Goal: Task Accomplishment & Management: Manage account settings

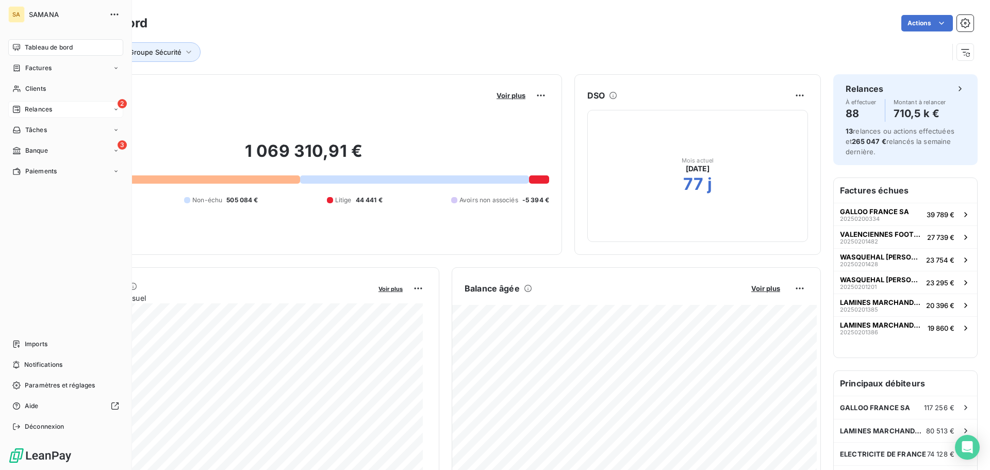
click at [21, 109] on div "Relances" at bounding box center [32, 109] width 40 height 9
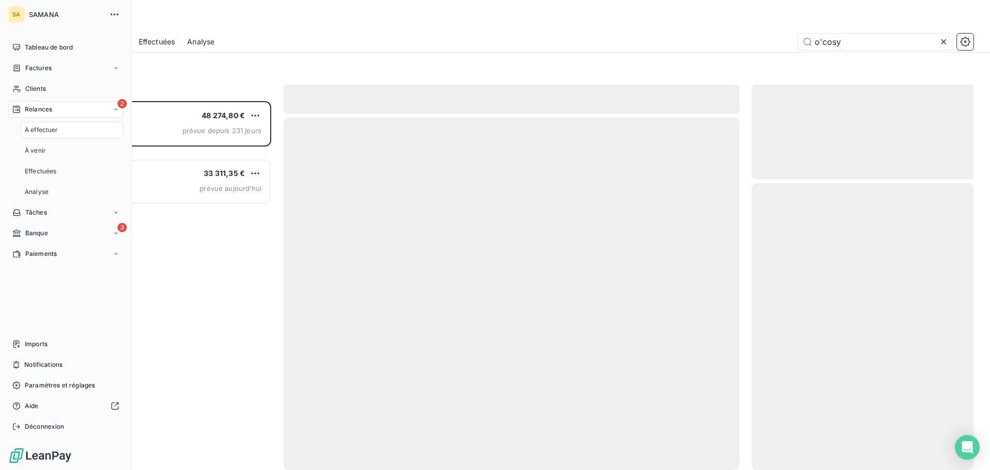
scroll to position [361, 214]
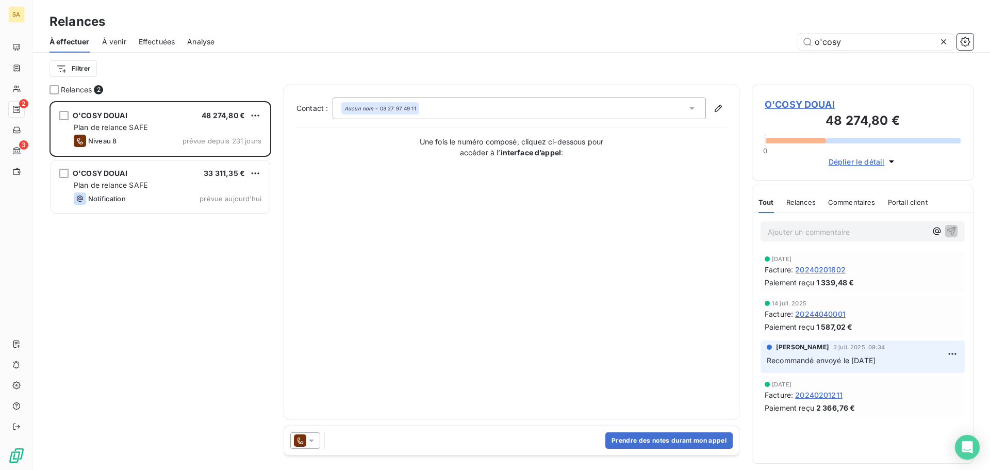
click at [944, 40] on icon at bounding box center [943, 42] width 10 height 10
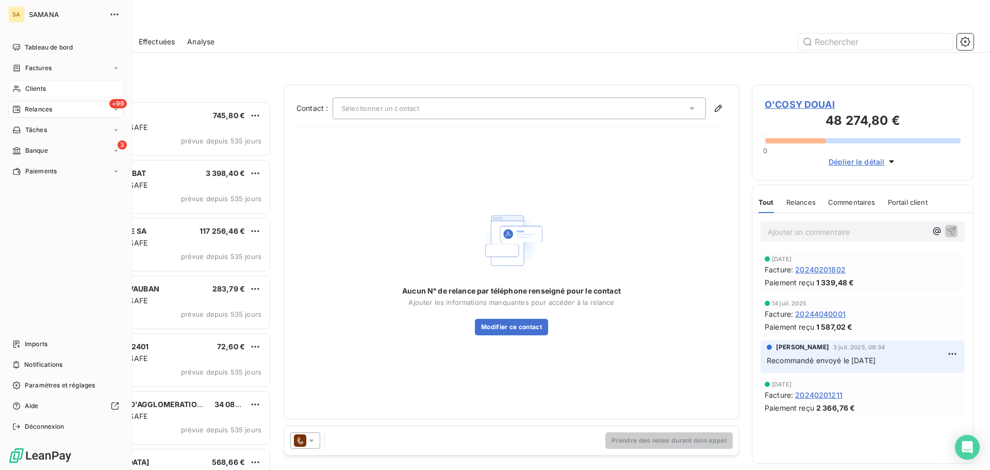
click at [39, 89] on span "Clients" at bounding box center [35, 88] width 21 height 9
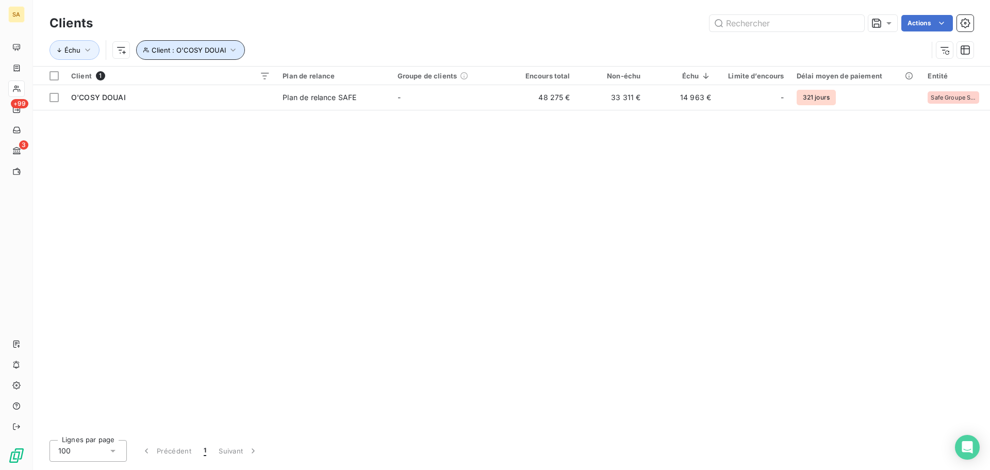
click at [203, 50] on span "Client : O'COSY DOUAI" at bounding box center [189, 50] width 74 height 8
click at [376, 78] on icon "button" at bounding box center [373, 76] width 5 height 5
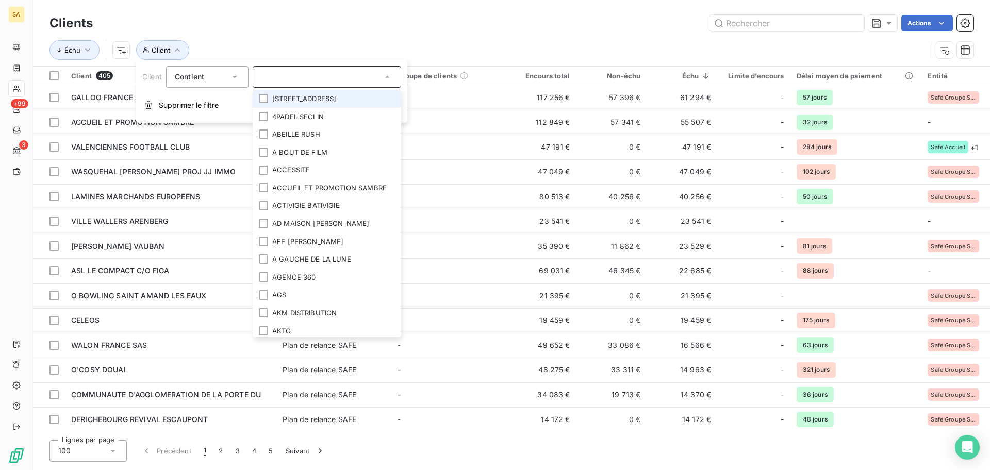
click at [333, 78] on input "text" at bounding box center [321, 76] width 121 height 9
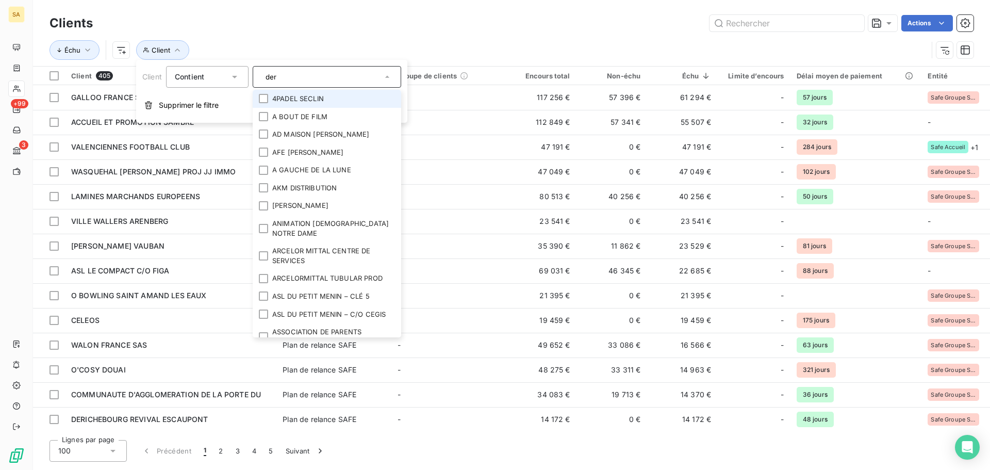
type input "deri"
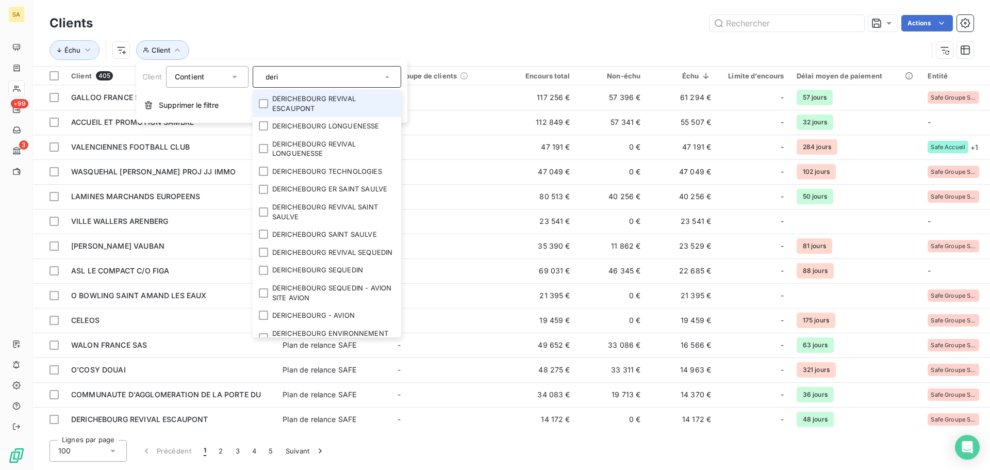
click at [328, 42] on div "Échu Client" at bounding box center [488, 50] width 878 height 20
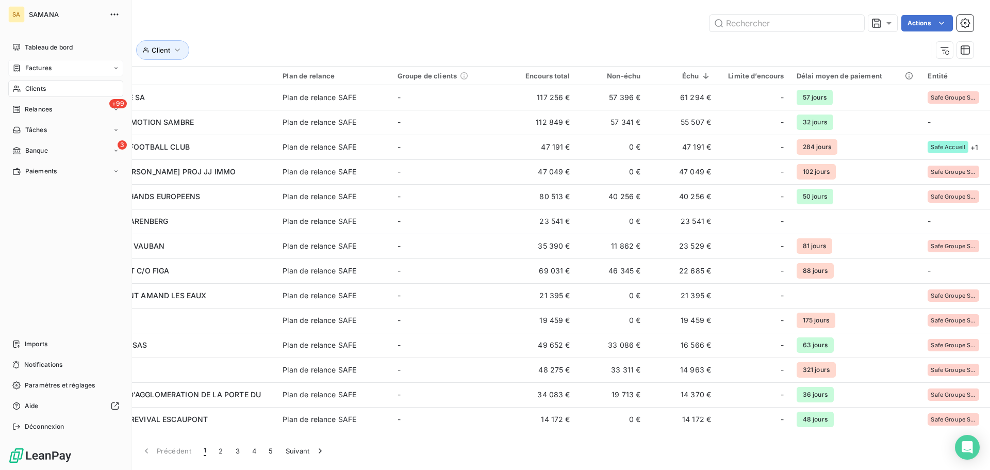
click at [57, 67] on div "Factures" at bounding box center [65, 68] width 115 height 16
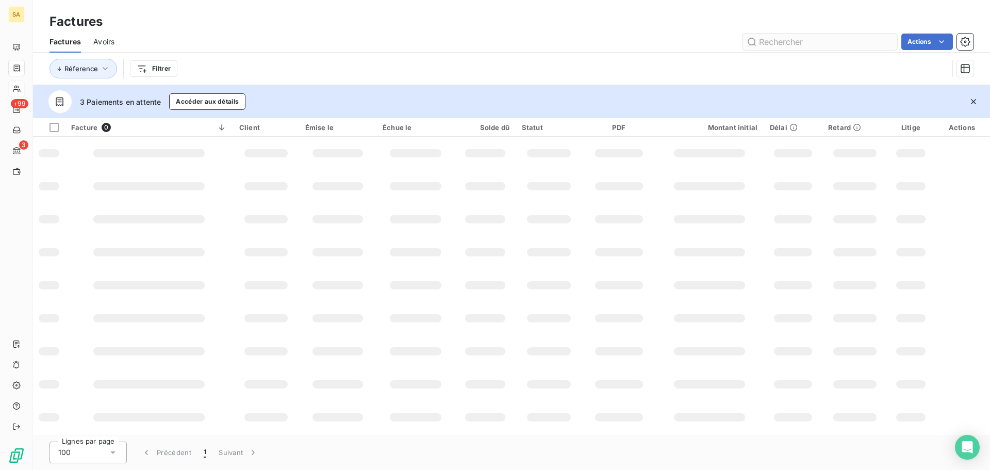
click at [779, 39] on input "text" at bounding box center [819, 42] width 155 height 16
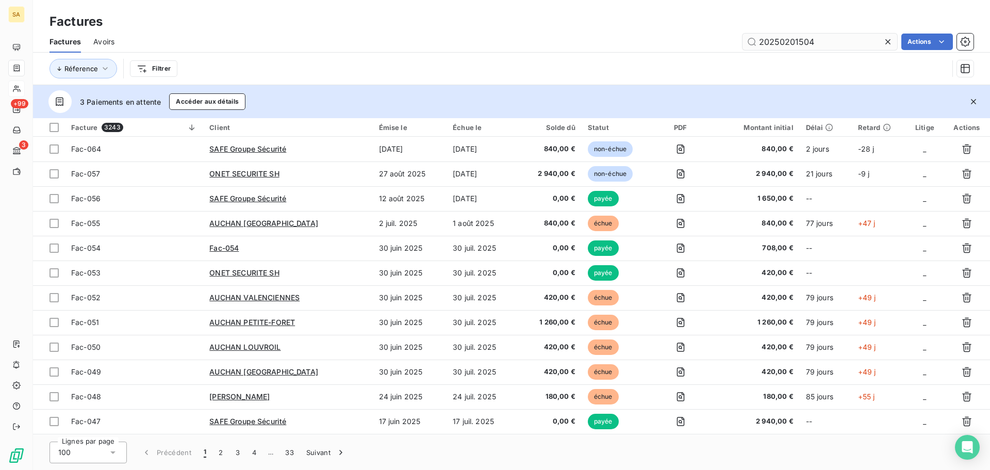
type input "20250201504"
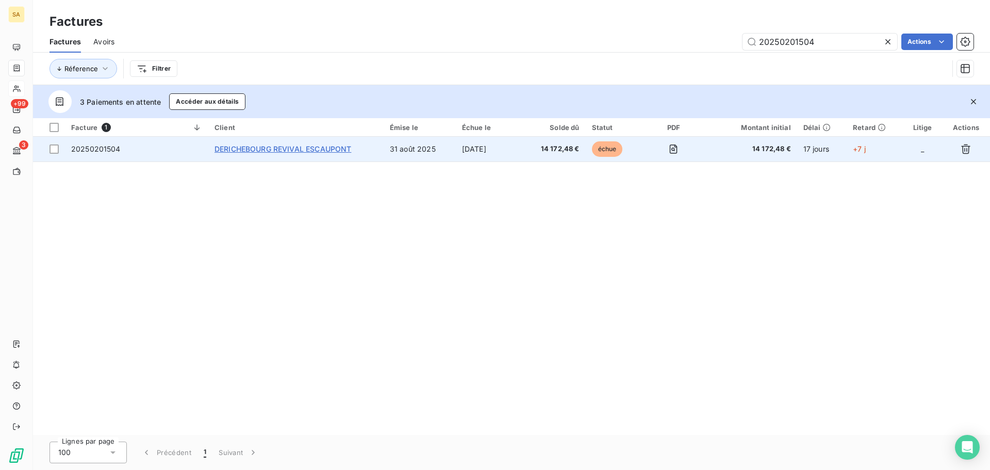
click at [316, 151] on span "DERICHEBOURG REVIVAL ESCAUPONT" at bounding box center [282, 148] width 137 height 9
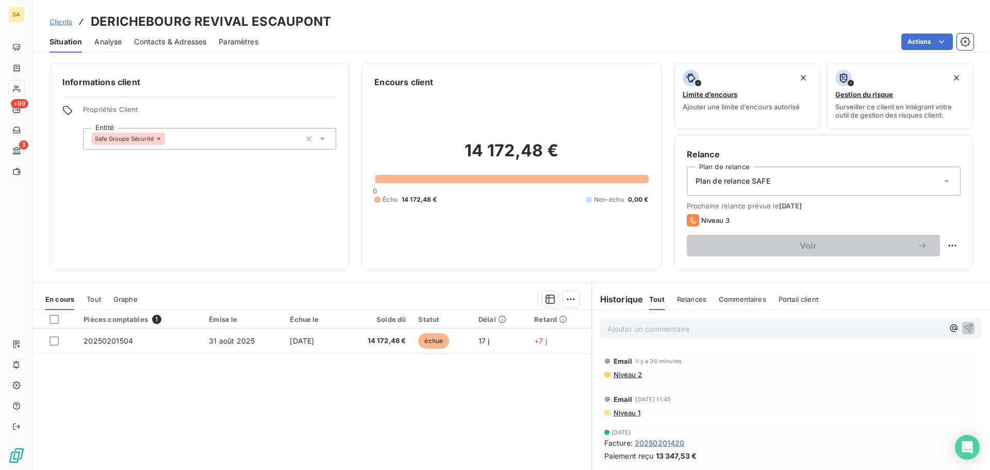
click at [172, 42] on span "Contacts & Adresses" at bounding box center [170, 42] width 72 height 10
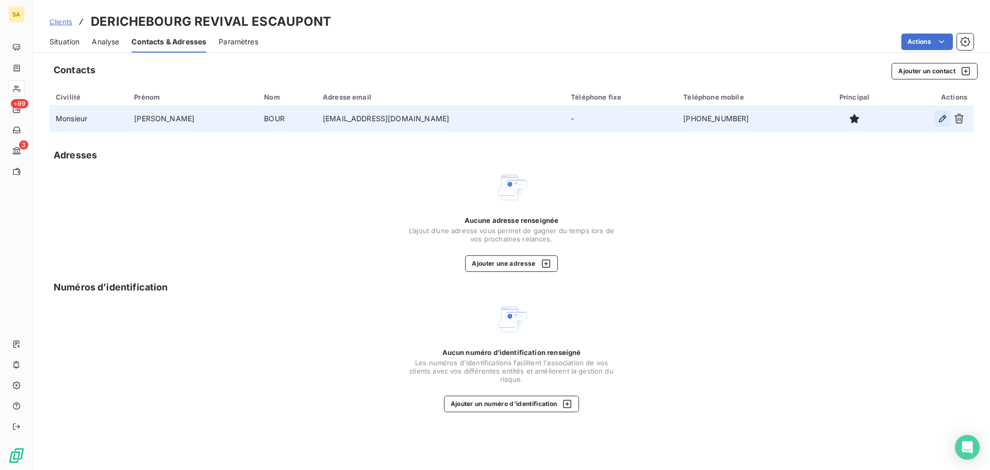
click at [944, 121] on icon "button" at bounding box center [942, 118] width 10 height 10
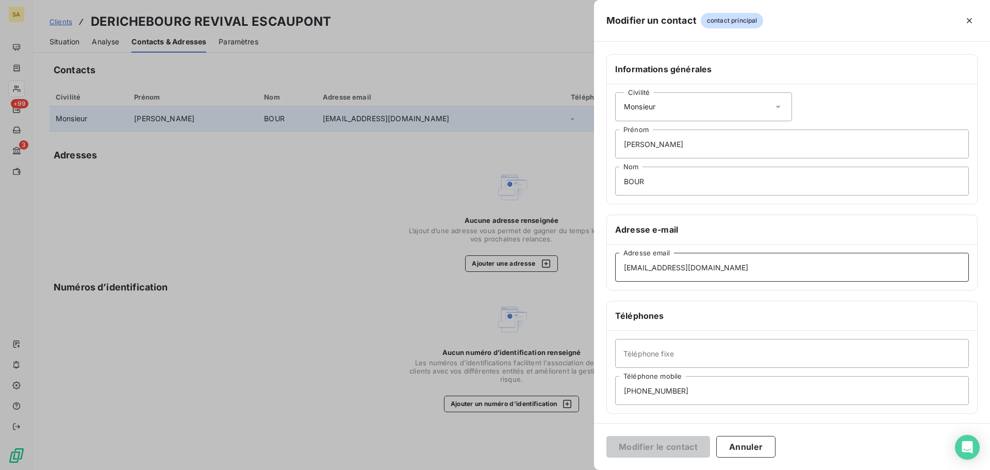
drag, startPoint x: 756, startPoint y: 267, endPoint x: 346, endPoint y: 230, distance: 411.5
click at [346, 469] on div "Modifier un contact contact principal Informations générales Civilité [PERSON_N…" at bounding box center [495, 470] width 990 height 0
paste input "madeleine.desforges"
type input "[EMAIL_ADDRESS][DOMAIN_NAME]"
click at [734, 108] on div "Civilité Monsieur" at bounding box center [703, 106] width 177 height 29
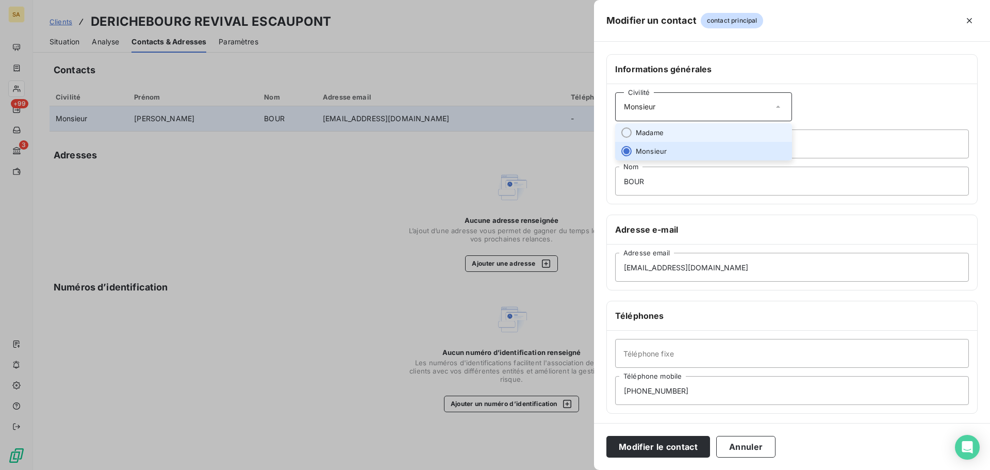
click at [732, 135] on li "Madame" at bounding box center [703, 132] width 177 height 19
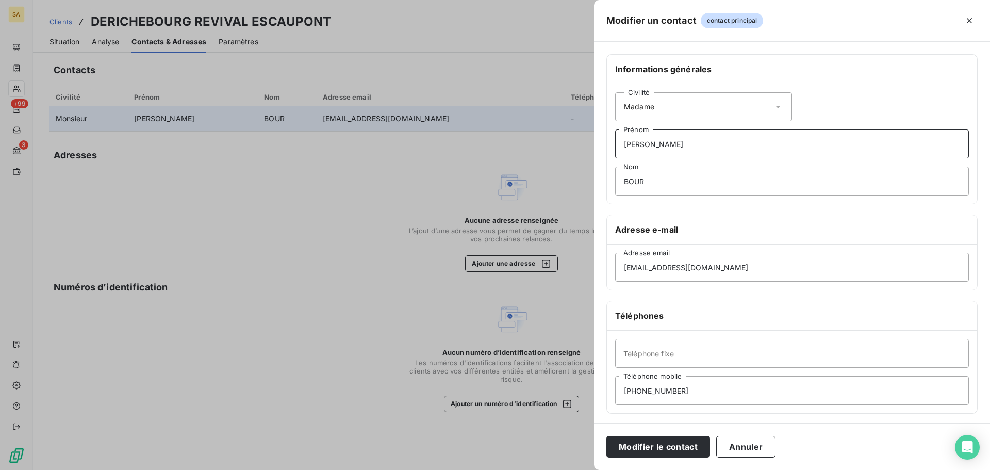
drag, startPoint x: 729, startPoint y: 141, endPoint x: 451, endPoint y: 137, distance: 277.4
click at [451, 469] on div "Modifier un contact contact principal Informations générales Civilité Madame [P…" at bounding box center [495, 470] width 990 height 0
type input "[PERSON_NAME]"
type input "S"
type input "DESFORGES"
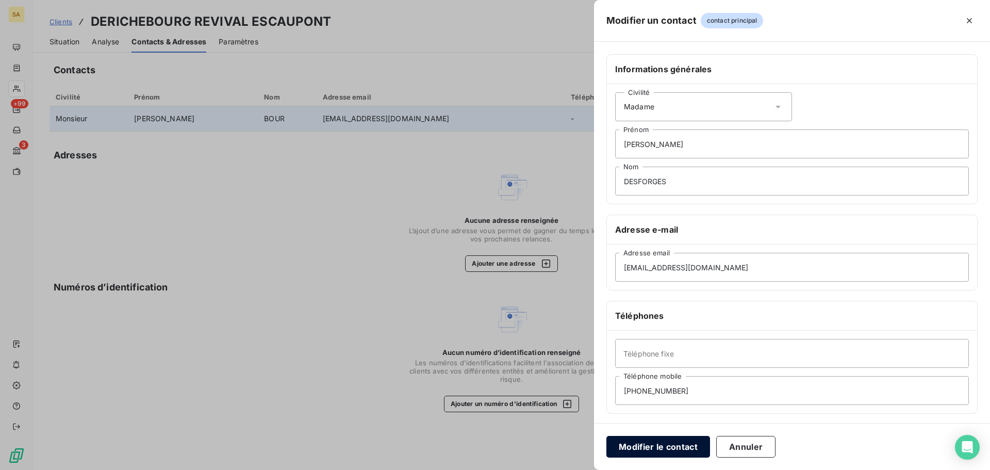
click at [706, 457] on button "Modifier le contact" at bounding box center [658, 447] width 104 height 22
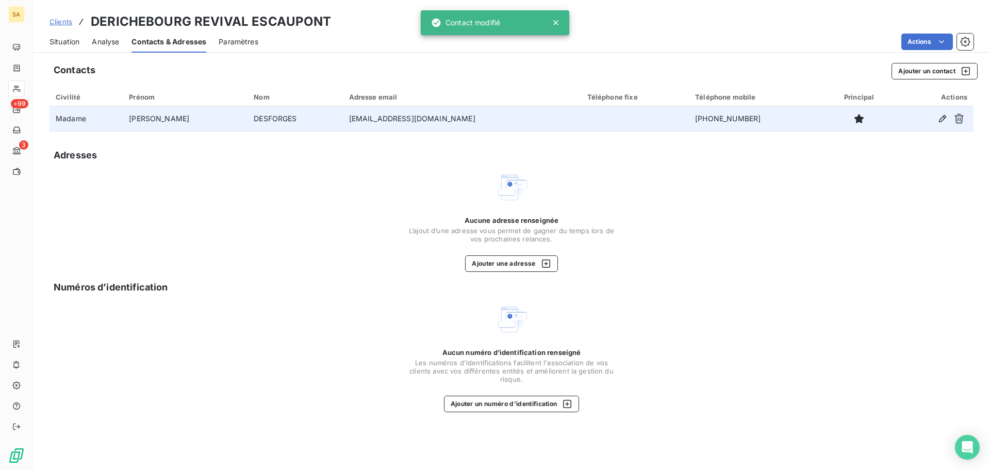
click at [571, 111] on td "[EMAIL_ADDRESS][DOMAIN_NAME]" at bounding box center [462, 118] width 238 height 25
click at [574, 124] on td "[EMAIL_ADDRESS][DOMAIN_NAME]" at bounding box center [462, 118] width 238 height 25
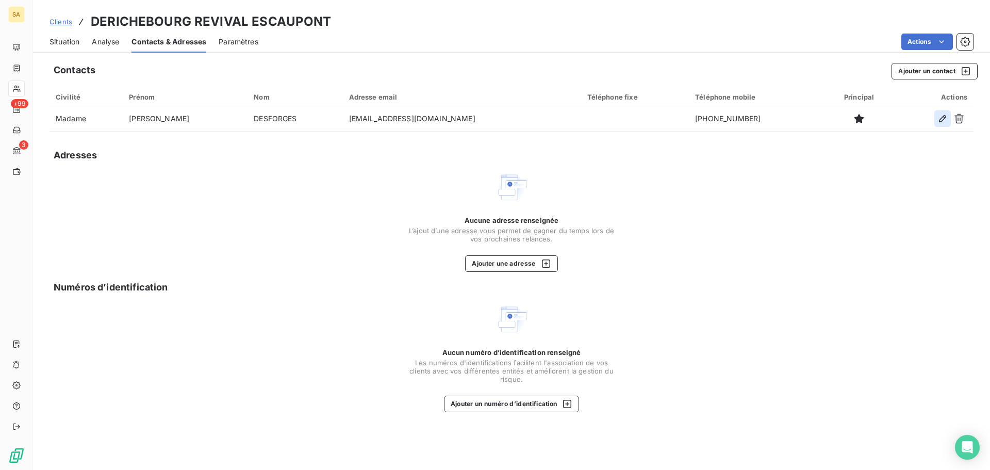
click at [940, 116] on icon "button" at bounding box center [942, 118] width 10 height 10
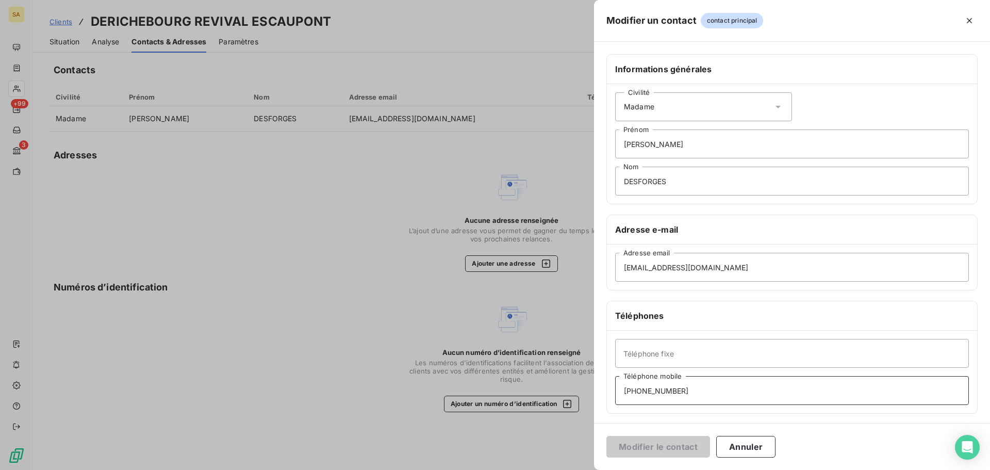
drag, startPoint x: 746, startPoint y: 389, endPoint x: 24, endPoint y: 320, distance: 725.2
click at [29, 469] on div "Modifier un contact contact principal Informations générales Civilité Madame [P…" at bounding box center [495, 470] width 990 height 0
click at [678, 444] on button "Modifier le contact" at bounding box center [658, 447] width 104 height 22
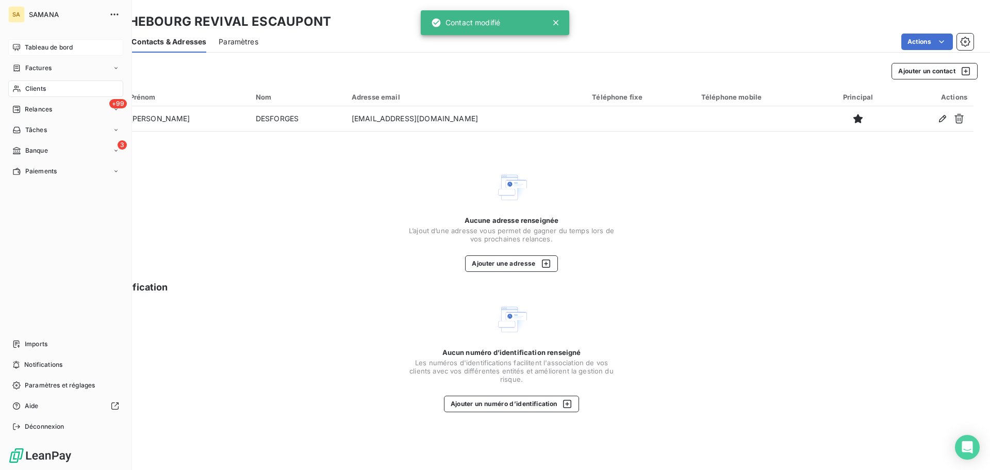
click at [50, 49] on span "Tableau de bord" at bounding box center [49, 47] width 48 height 9
